Goal: Transaction & Acquisition: Purchase product/service

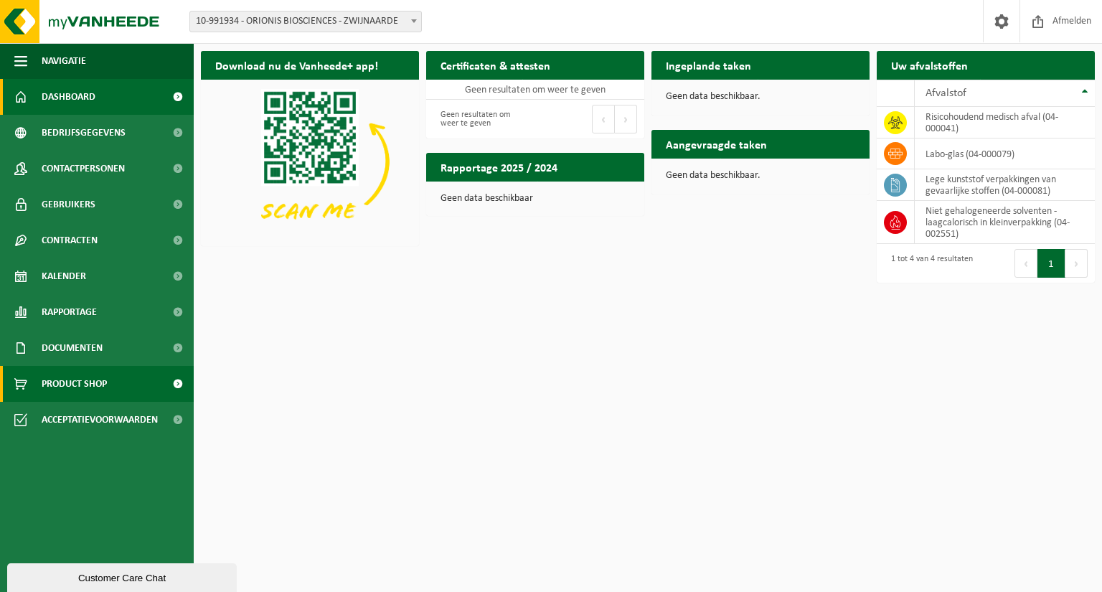
click at [79, 381] on span "Product Shop" at bounding box center [74, 384] width 65 height 36
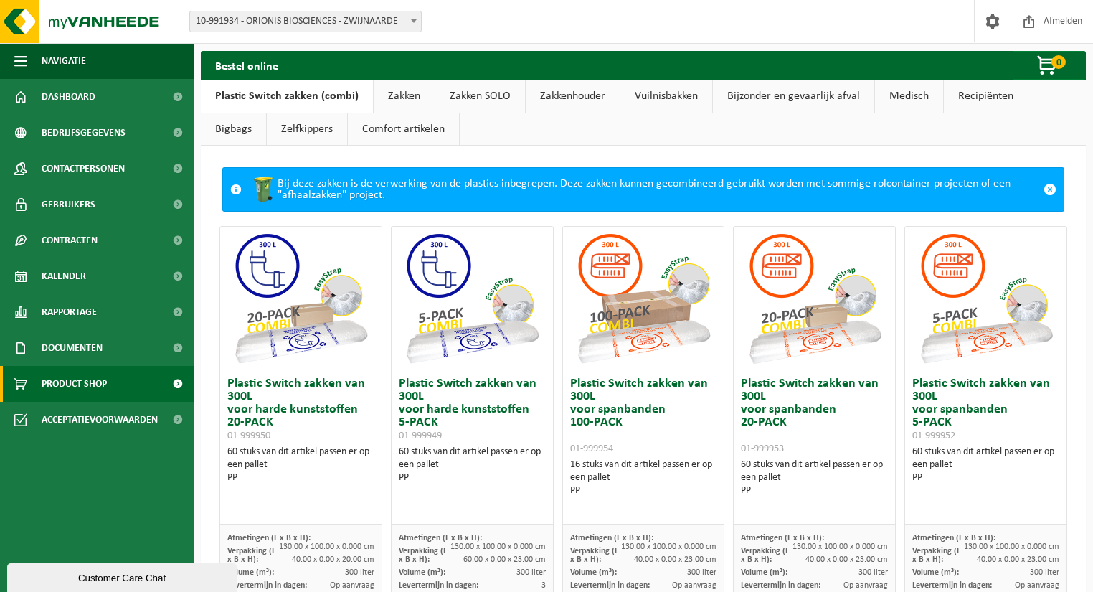
click at [909, 93] on link "Medisch" at bounding box center [909, 96] width 68 height 33
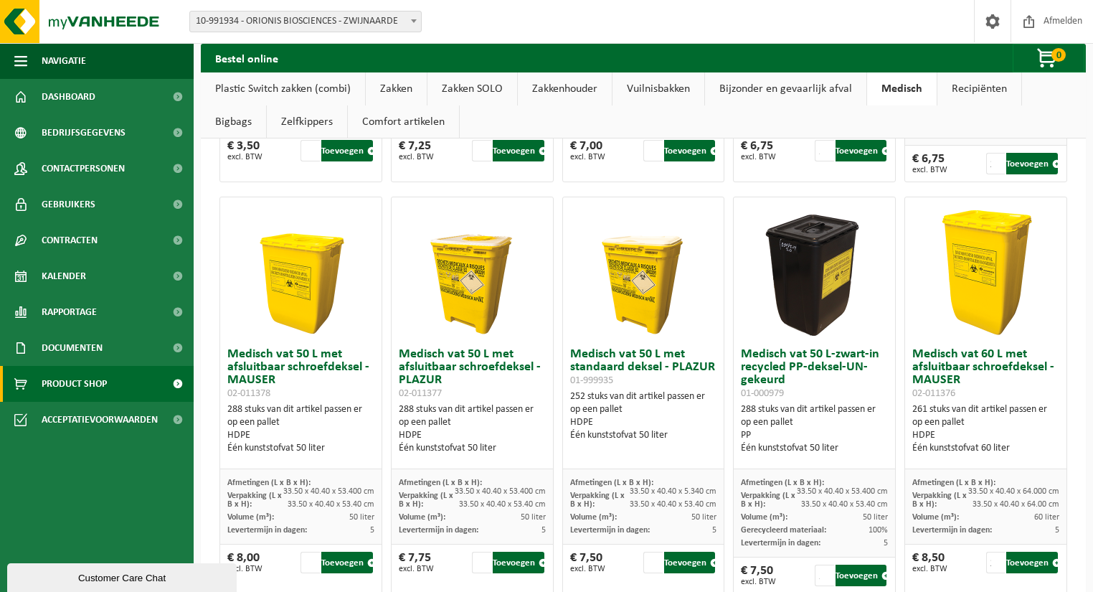
scroll to position [402, 0]
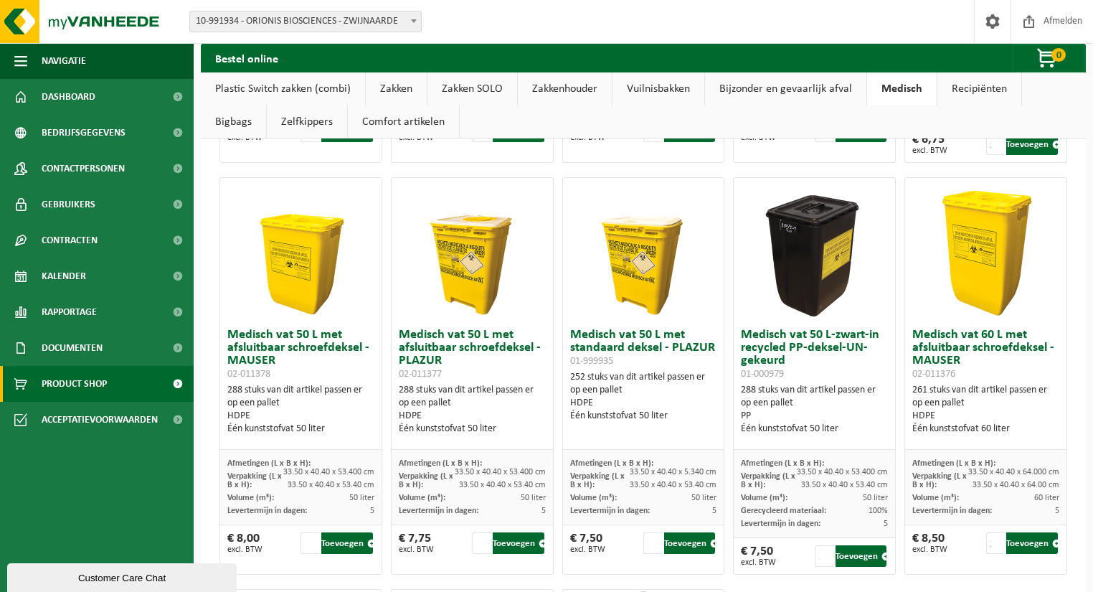
click at [806, 347] on h3 "Medisch vat 50 L-zwart-in recycled PP-deksel-UN-gekeurd 01-000979" at bounding box center [814, 355] width 147 height 52
click at [794, 278] on img at bounding box center [815, 250] width 144 height 144
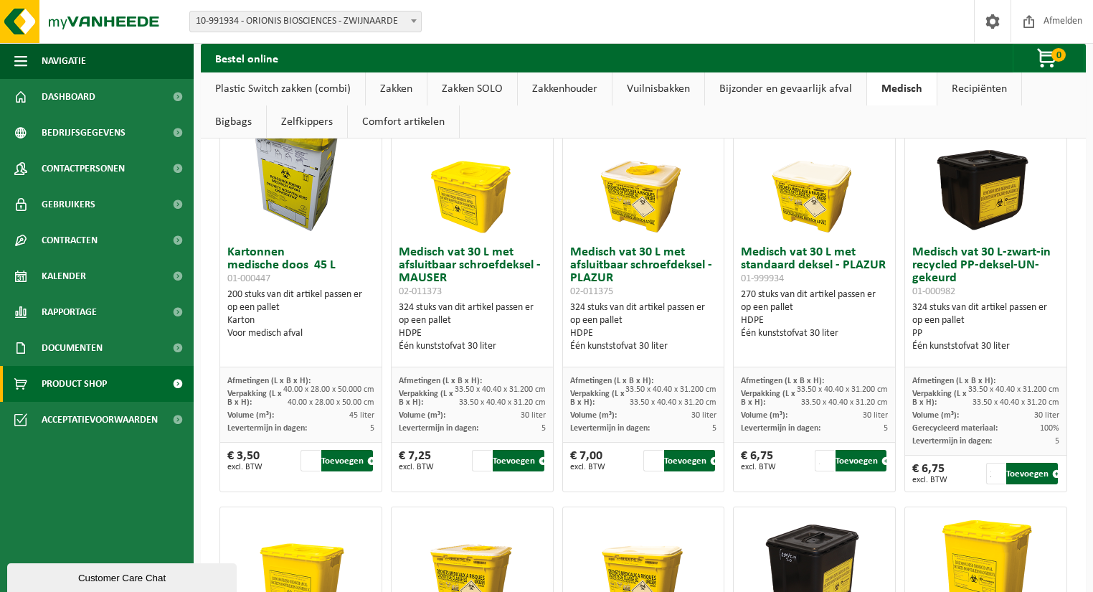
scroll to position [0, 0]
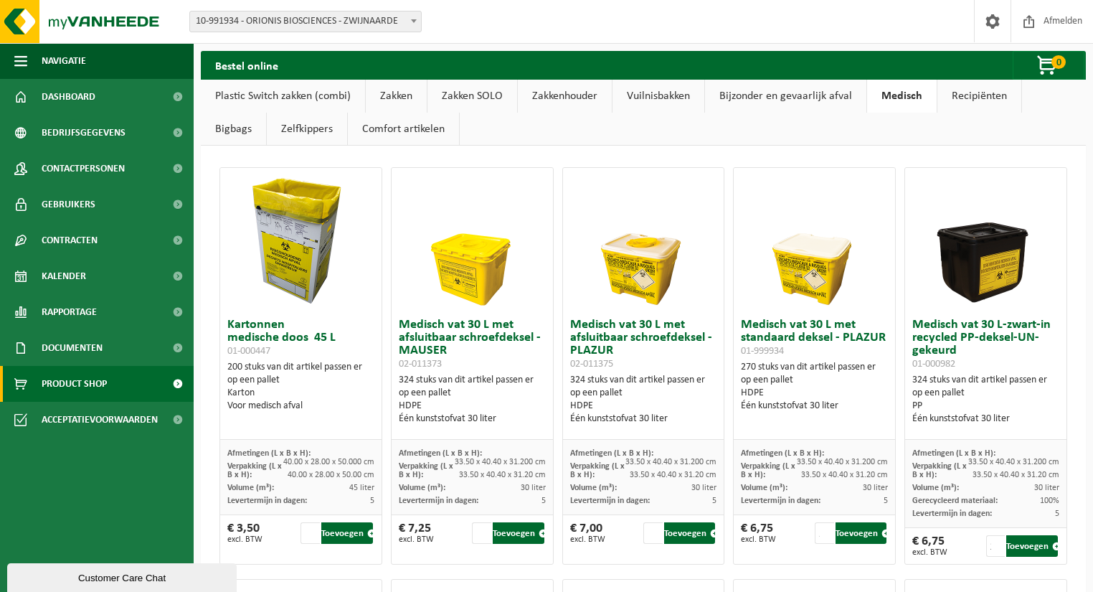
click at [267, 133] on link "Zelfkippers" at bounding box center [307, 129] width 80 height 33
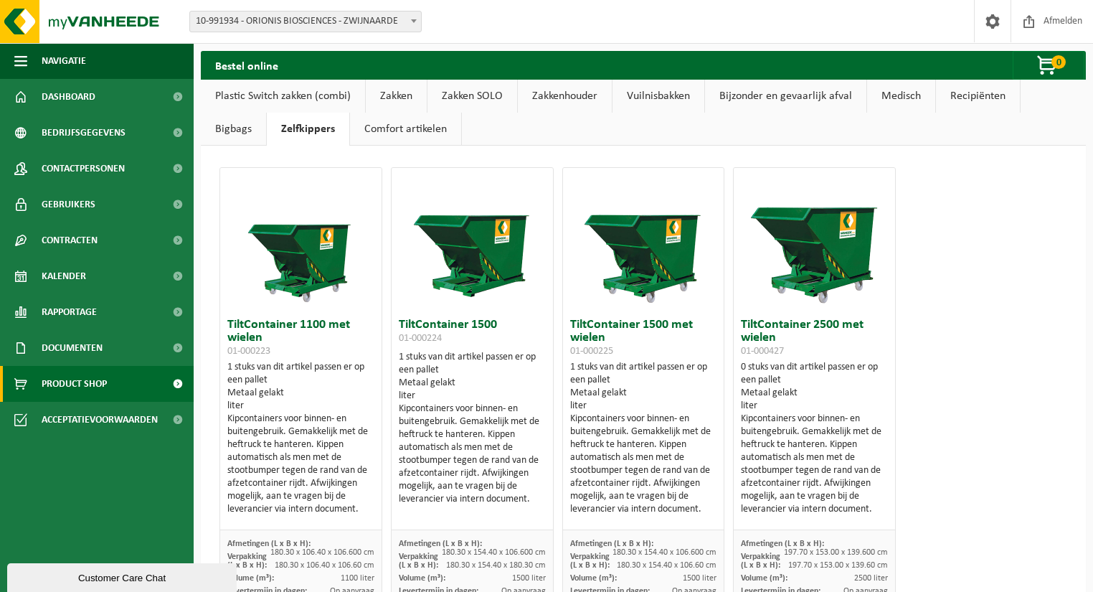
click at [891, 94] on link "Medisch" at bounding box center [901, 96] width 68 height 33
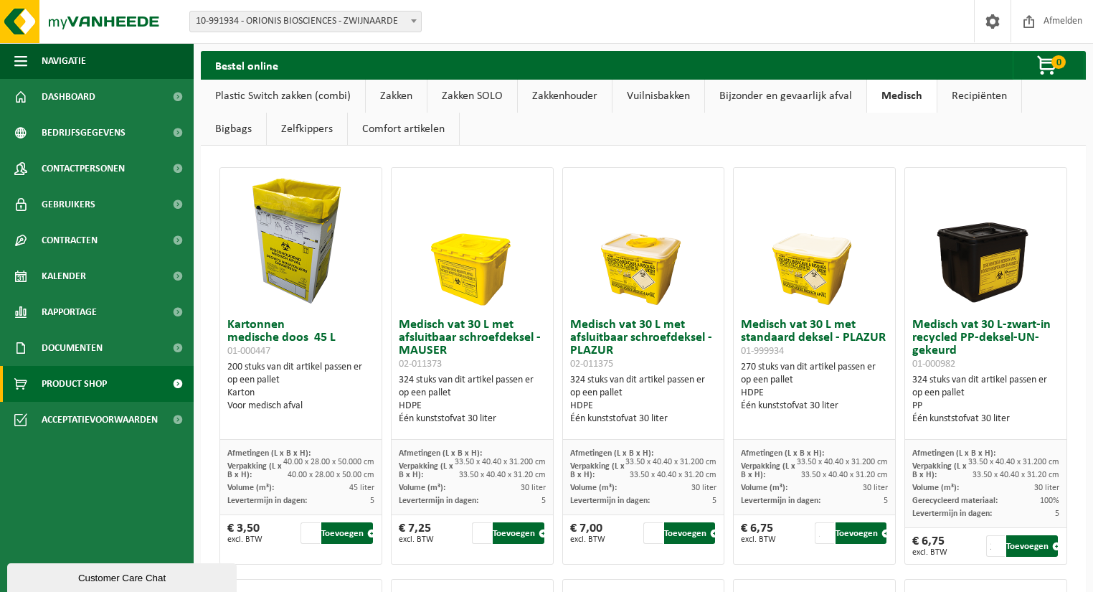
click at [904, 96] on link "Medisch" at bounding box center [902, 96] width 70 height 33
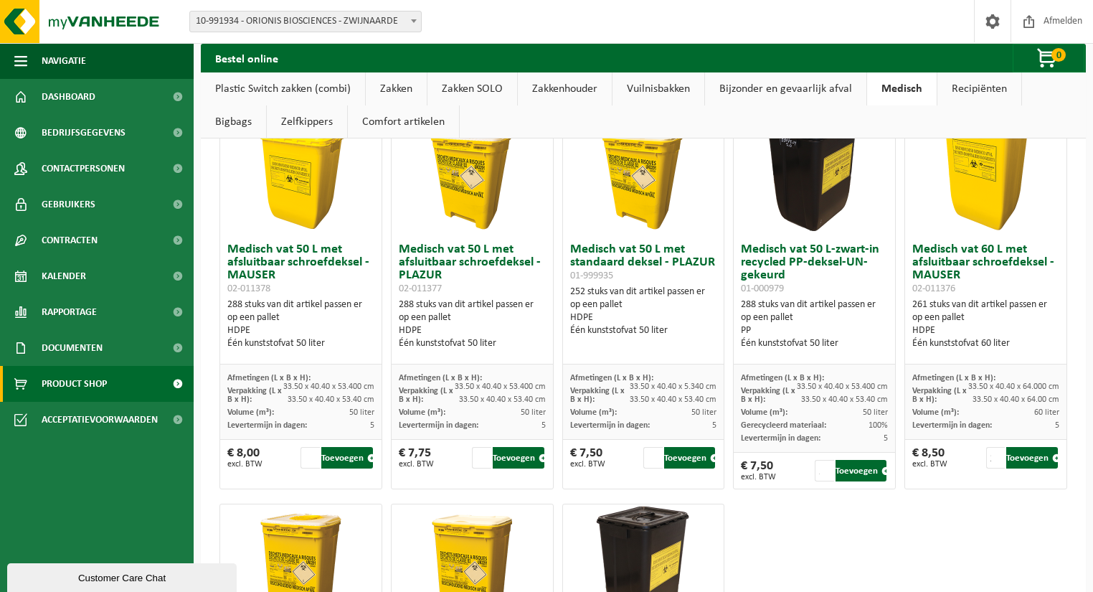
scroll to position [716, 0]
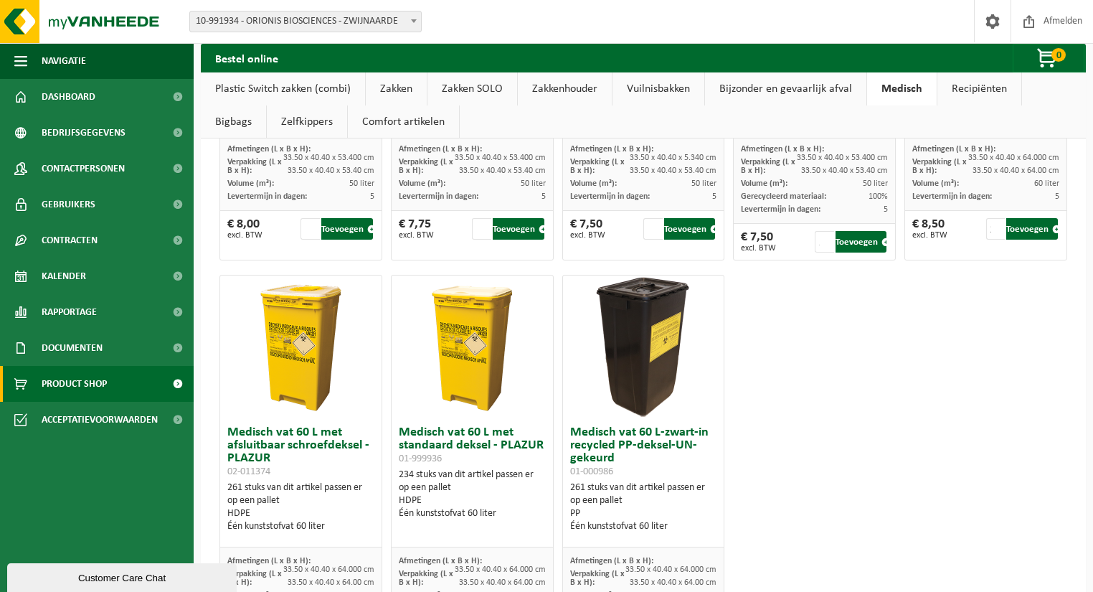
click at [608, 445] on h3 "Medisch vat 60 L-zwart-in recycled PP-deksel-UN-gekeurd 01-000986" at bounding box center [643, 452] width 147 height 52
click at [574, 473] on span "01-000986" at bounding box center [591, 471] width 43 height 11
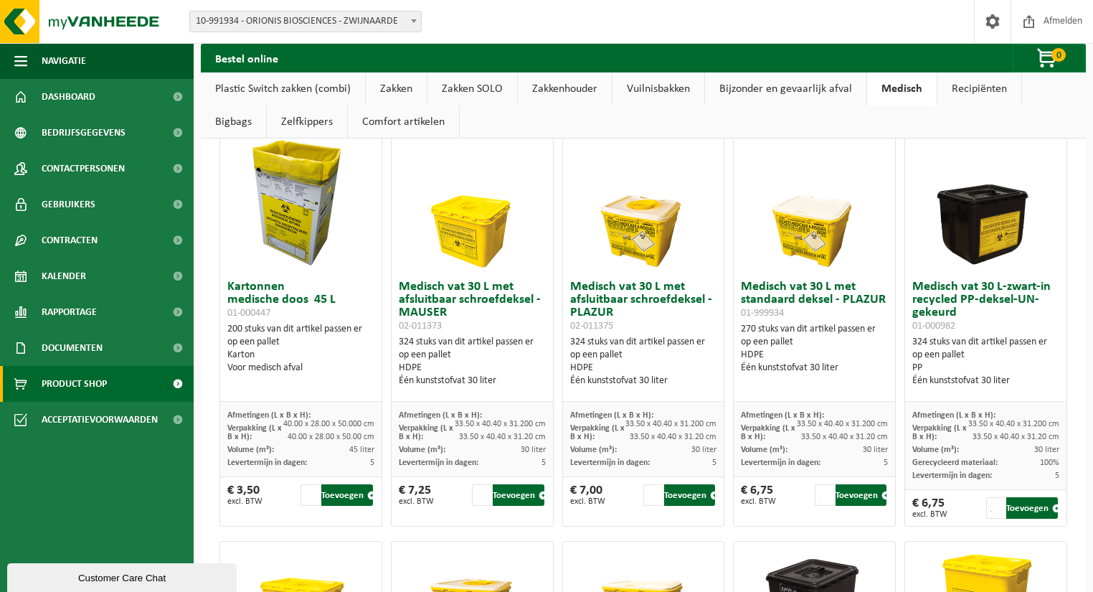
scroll to position [0, 0]
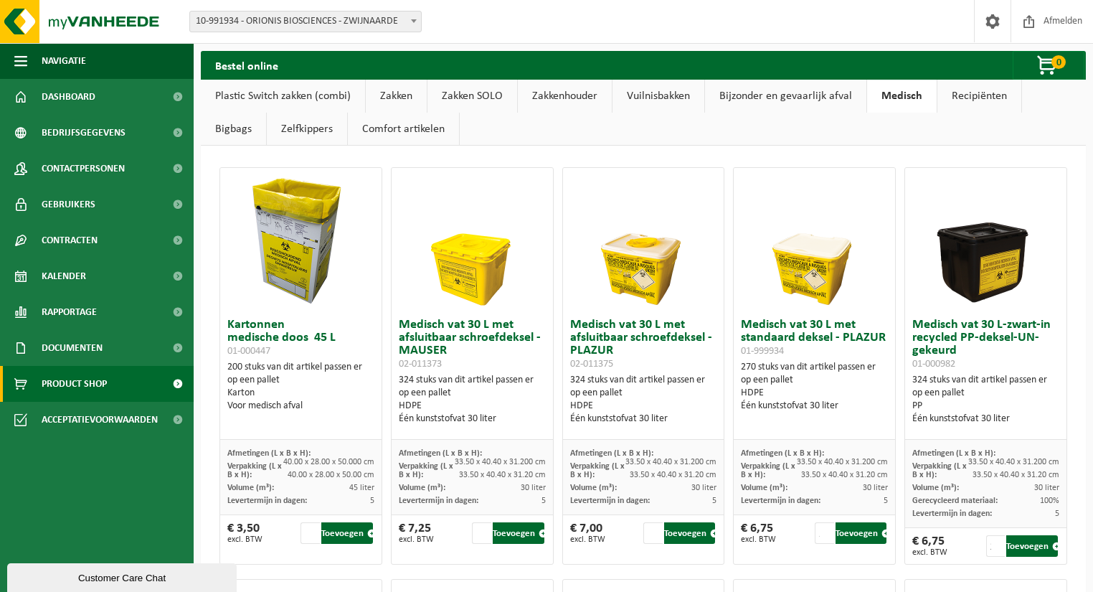
click at [995, 338] on h3 "Medisch vat 30 L-zwart-in recycled PP-deksel-UN-gekeurd 01-000982" at bounding box center [986, 345] width 147 height 52
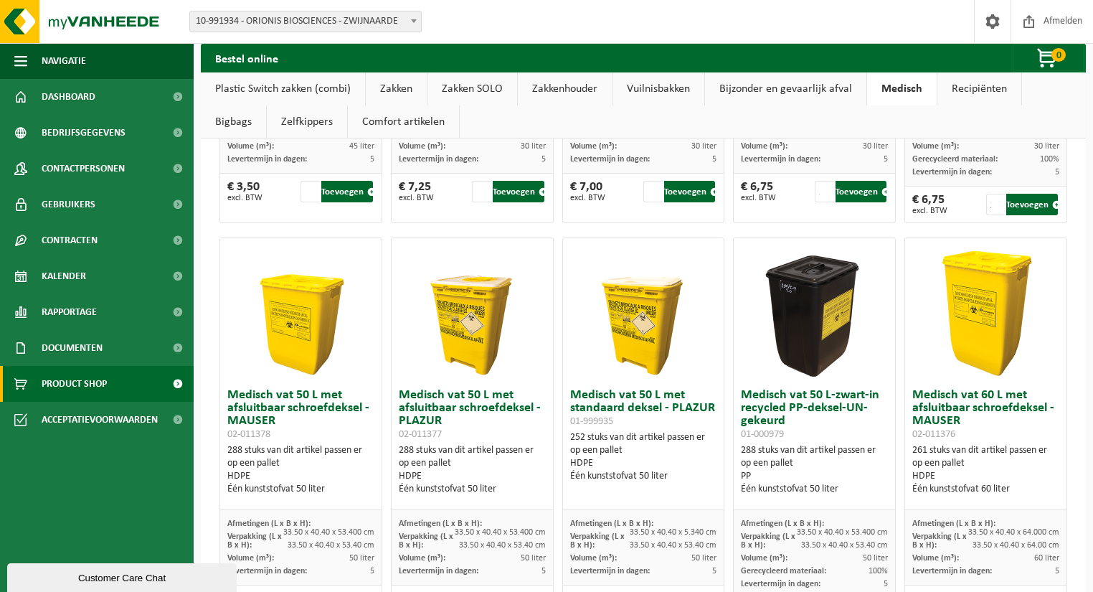
scroll to position [344, 0]
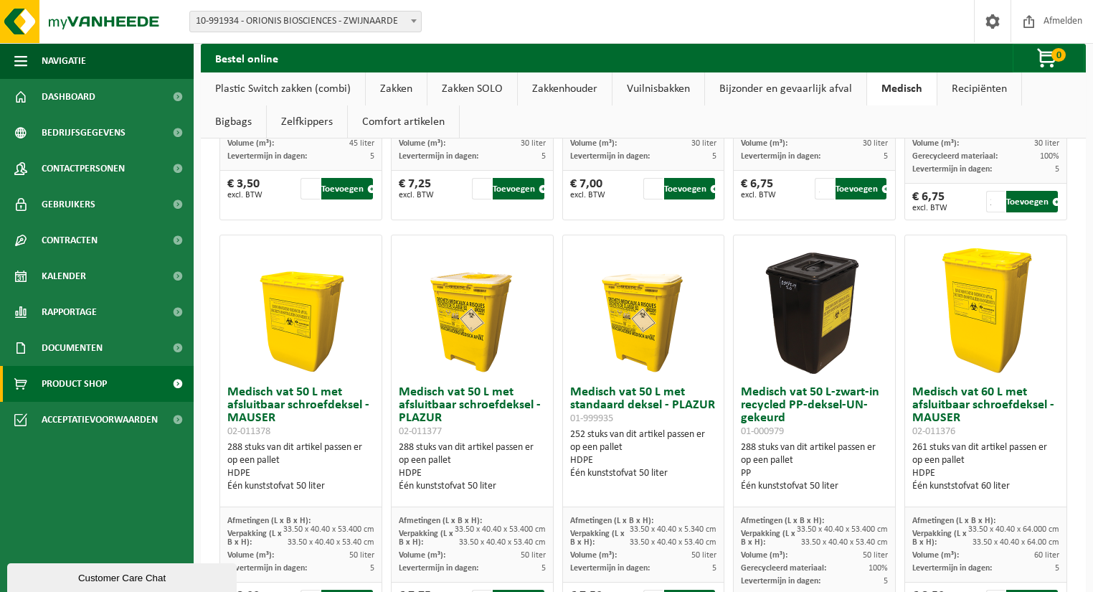
click at [815, 408] on h3 "Medisch vat 50 L-zwart-in recycled PP-deksel-UN-gekeurd 01-000979" at bounding box center [814, 412] width 147 height 52
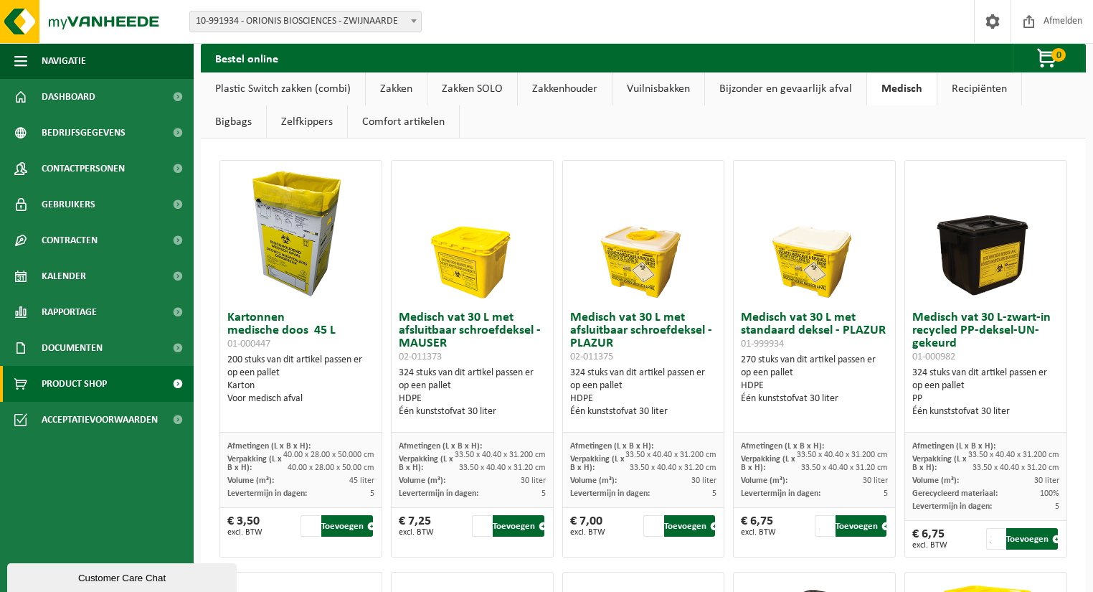
scroll to position [0, 0]
